Goal: Information Seeking & Learning: Learn about a topic

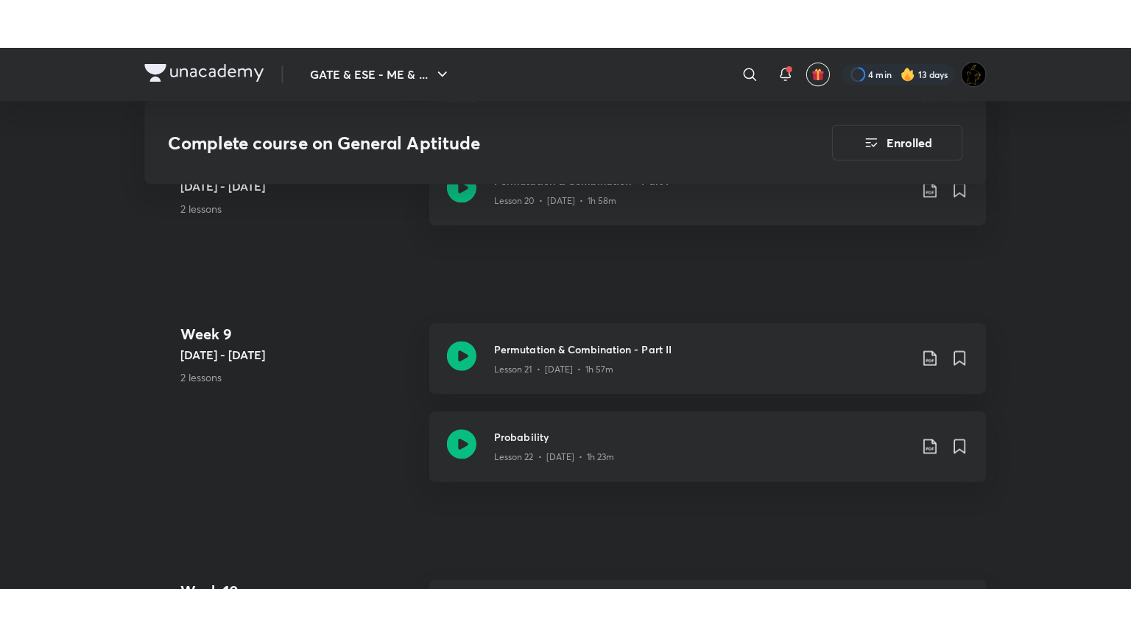
scroll to position [3001, 0]
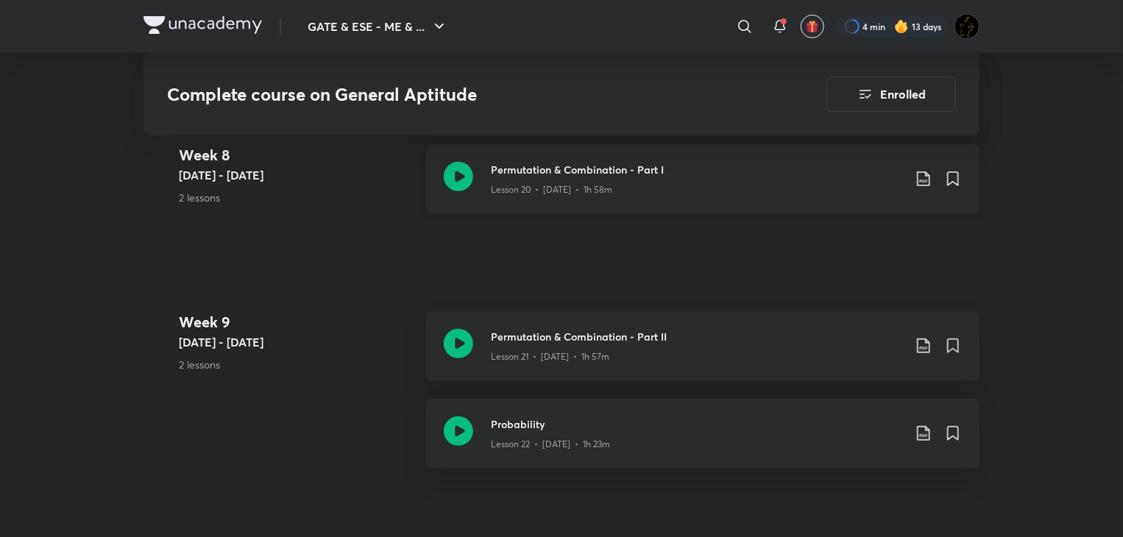
click at [459, 175] on icon at bounding box center [458, 176] width 29 height 29
